Goal: Information Seeking & Learning: Learn about a topic

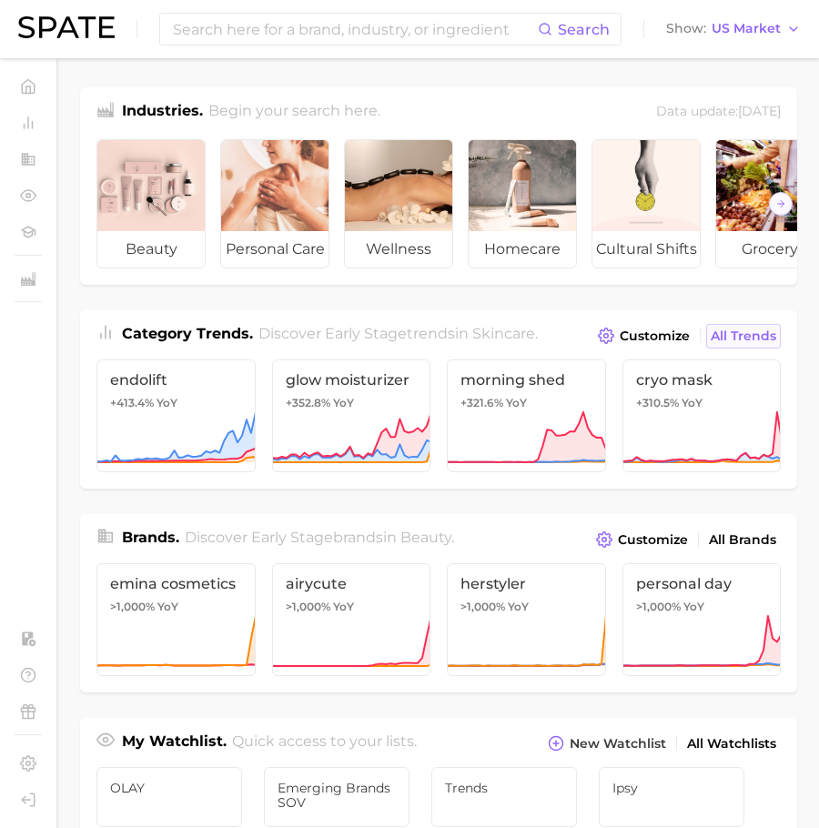
click at [768, 336] on span "All Trends" at bounding box center [744, 336] width 66 height 15
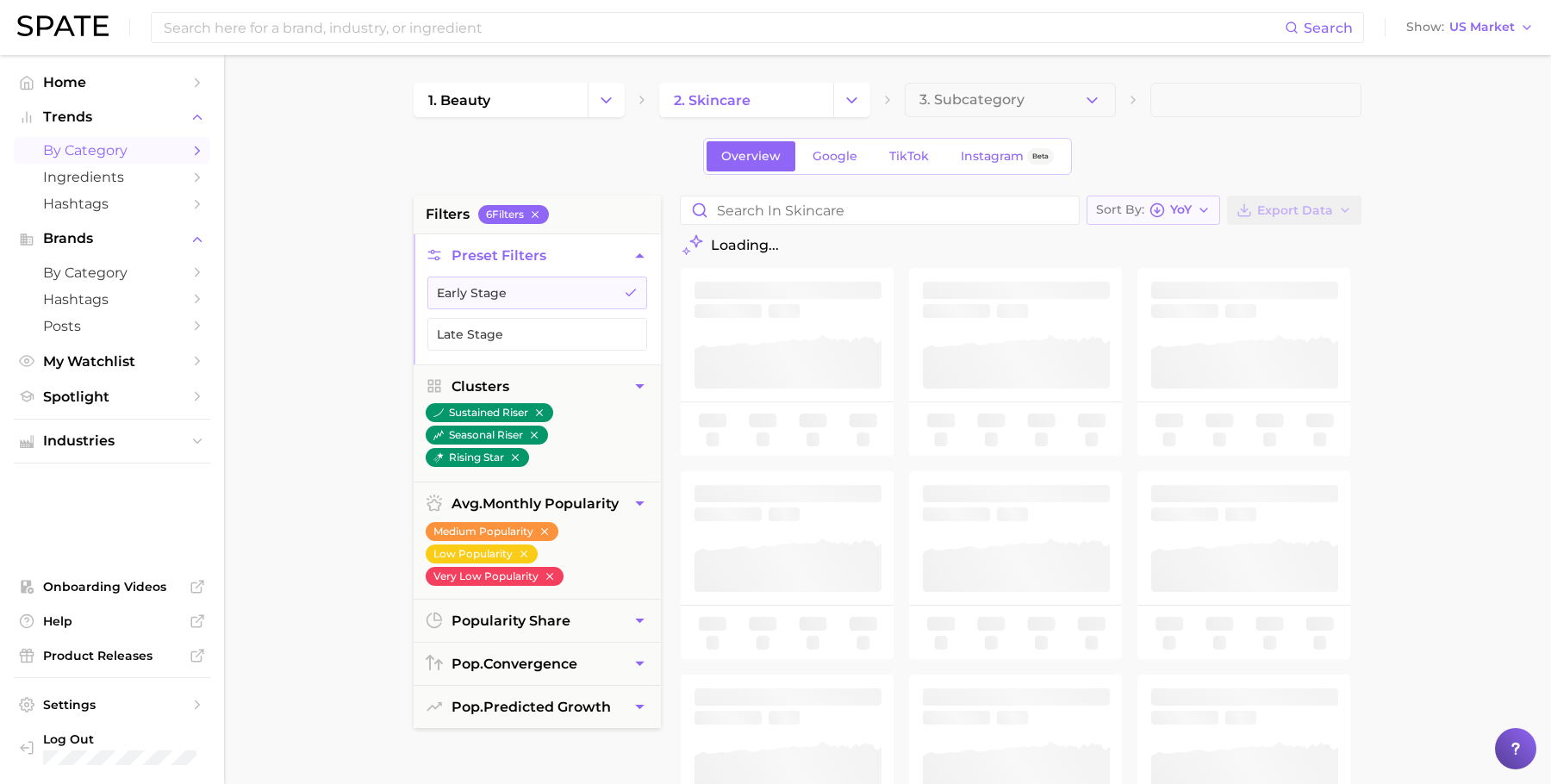
click at [775, 205] on icon "button" at bounding box center [1203, 210] width 14 height 14
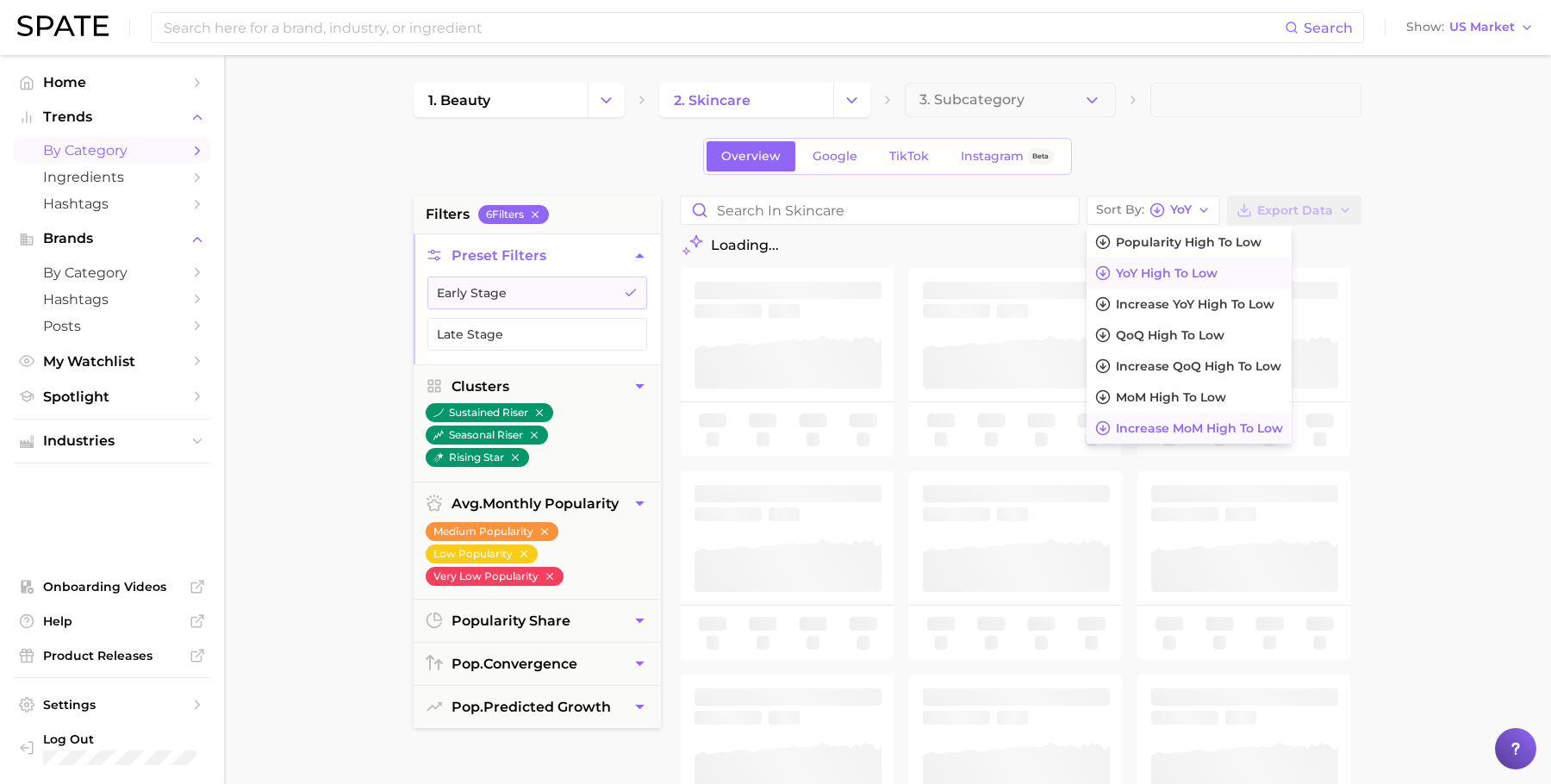
click at [775, 421] on span "Increase MoM high to low" at bounding box center [1200, 428] width 168 height 14
